Goal: Task Accomplishment & Management: Complete application form

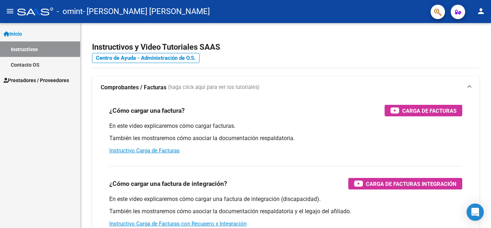
click at [35, 80] on span "Prestadores / Proveedores" at bounding box center [36, 80] width 65 height 8
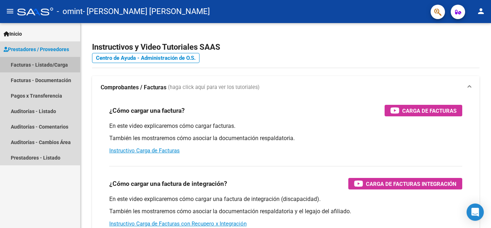
click at [49, 64] on link "Facturas - Listado/Carga" at bounding box center [40, 64] width 80 height 15
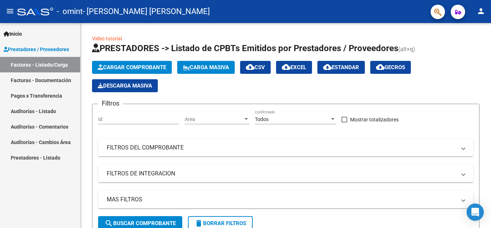
click at [47, 80] on link "Facturas - Documentación" at bounding box center [40, 79] width 80 height 15
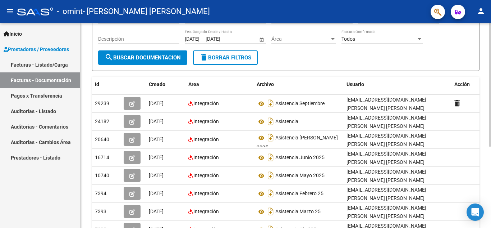
scroll to position [75, 0]
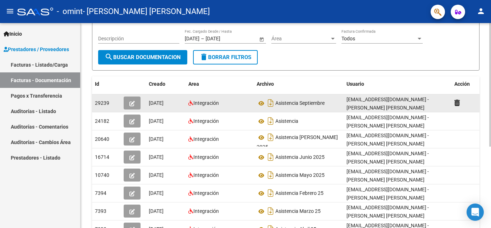
click at [131, 105] on icon "button" at bounding box center [131, 103] width 5 height 5
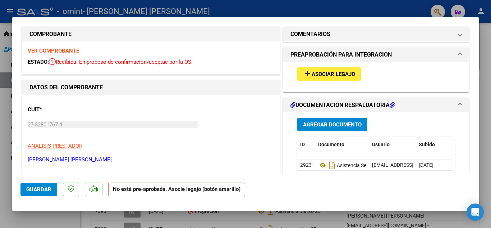
scroll to position [0, 0]
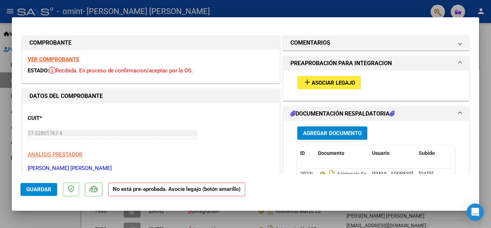
click at [323, 83] on span "Asociar Legajo" at bounding box center [334, 82] width 44 height 6
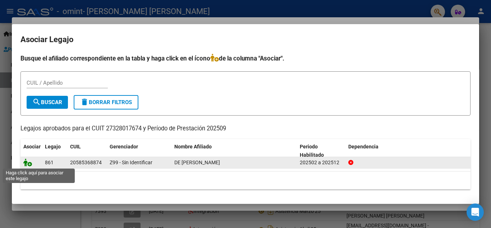
click at [28, 162] on icon at bounding box center [27, 162] width 9 height 8
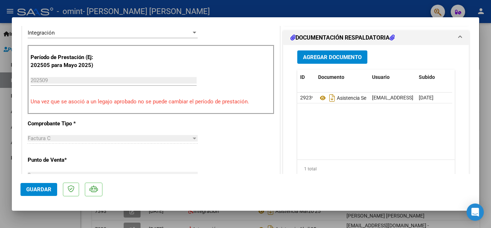
scroll to position [177, 0]
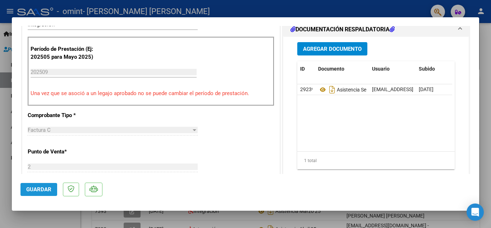
click at [28, 191] on span "Guardar" at bounding box center [38, 189] width 25 height 6
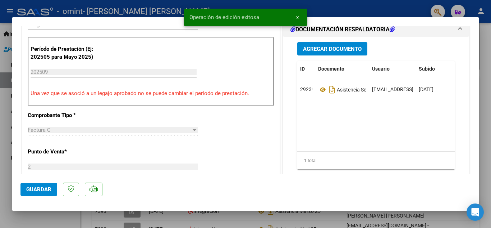
click at [482, 71] on div at bounding box center [245, 114] width 491 height 228
type input "$ 0,00"
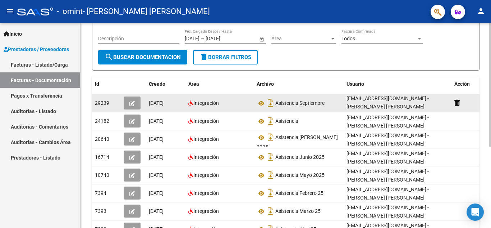
scroll to position [1, 0]
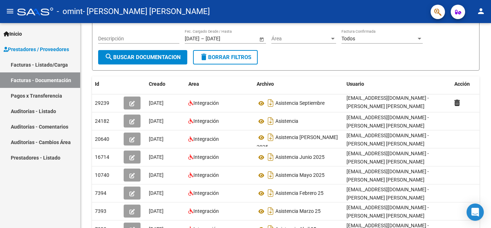
click at [478, 8] on mat-icon "person" at bounding box center [481, 11] width 9 height 9
click at [466, 45] on button "exit_to_app Salir" at bounding box center [466, 47] width 44 height 17
